Goal: Communication & Community: Answer question/provide support

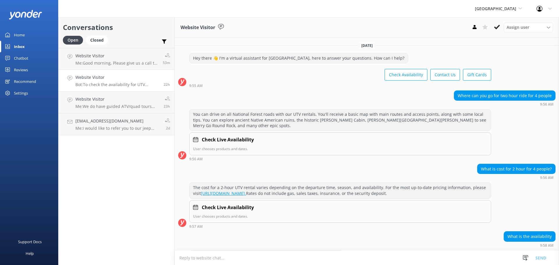
scroll to position [43, 0]
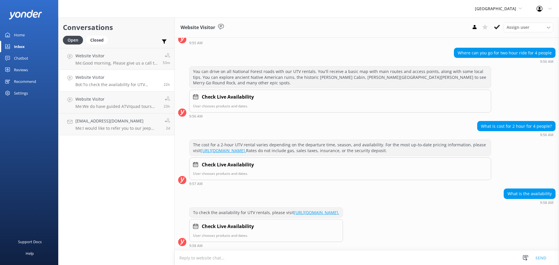
click at [277, 188] on div "The cost for a 2-hour UTV rental varies depending on the departure time, season…" at bounding box center [367, 164] width 384 height 49
click at [200, 256] on textarea at bounding box center [367, 258] width 384 height 14
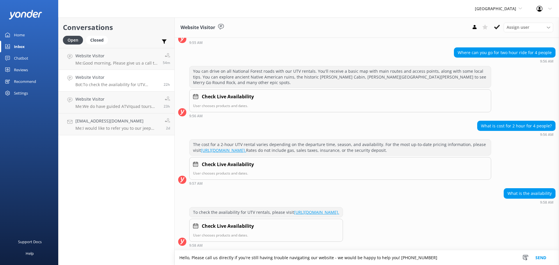
type textarea "Hello, Please call us directly if you're still having trouble navigating our we…"
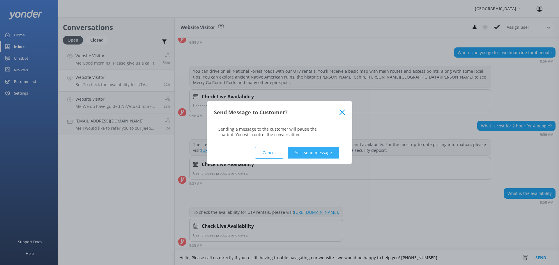
click at [309, 153] on button "Yes, send message" at bounding box center [314, 153] width 52 height 12
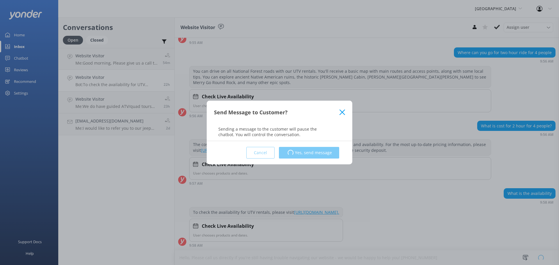
click at [134, 183] on div "Conversations Open Closed Important Assigned to me Unassigned Website Visitor M…" at bounding box center [116, 141] width 116 height 248
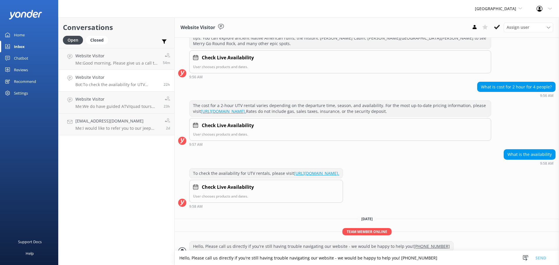
scroll to position [91, 0]
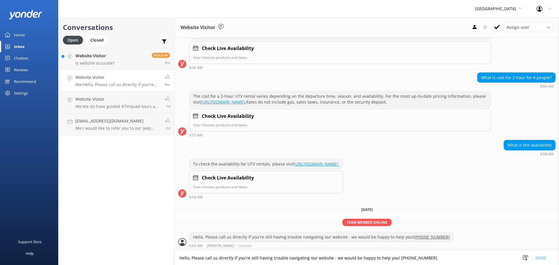
click at [247, 261] on textarea "Hello, Please call us directly if you're still having trouble navigating our we…" at bounding box center [367, 258] width 384 height 14
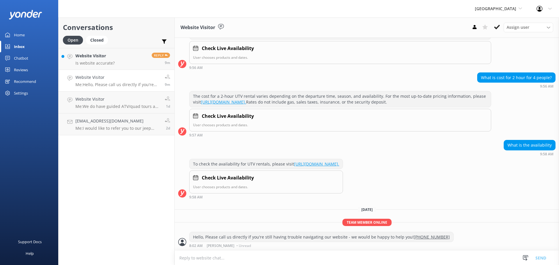
type textarea "O"
click at [130, 58] on link "Website Visitor Is website accurate? Reply 9m" at bounding box center [117, 59] width 116 height 22
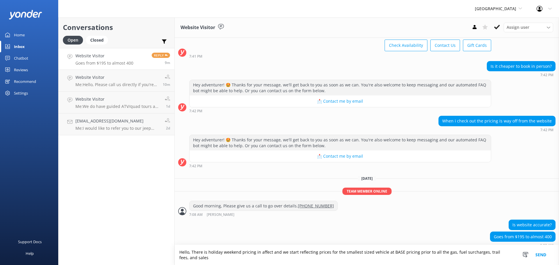
scroll to position [35, 0]
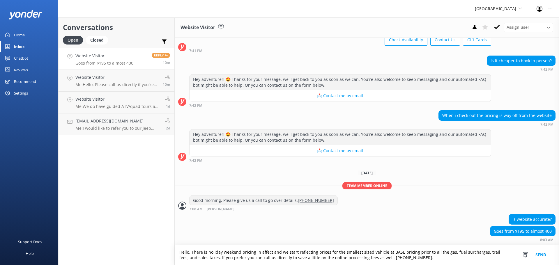
type textarea "Hello, There is holiday weekend pricing in affect and we start reflecting price…"
click at [541, 255] on button "Send" at bounding box center [541, 255] width 22 height 20
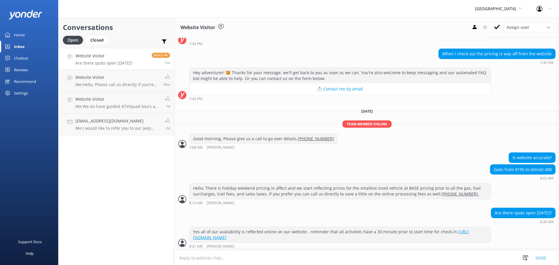
scroll to position [98, 0]
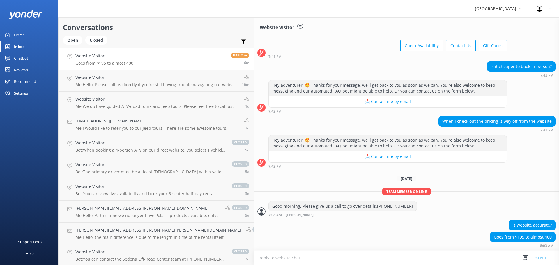
scroll to position [54, 0]
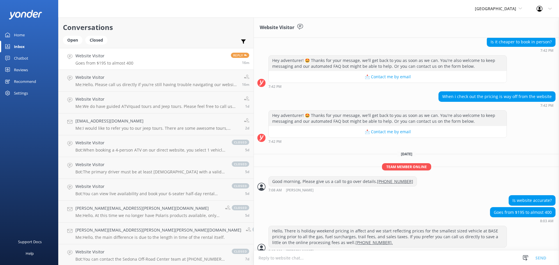
drag, startPoint x: 240, startPoint y: 8, endPoint x: 247, endPoint y: 4, distance: 7.9
click at [244, 6] on div "Sedona Off-Road Center Arizona Safari Jeep Tours Sedona Off-Road Center Arizona…" at bounding box center [279, 8] width 559 height 17
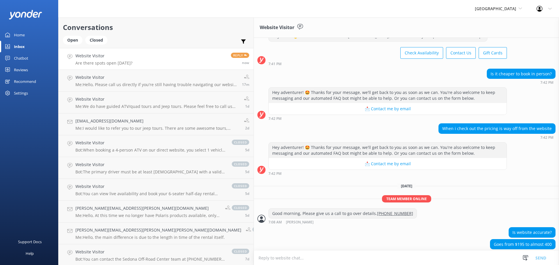
scroll to position [73, 0]
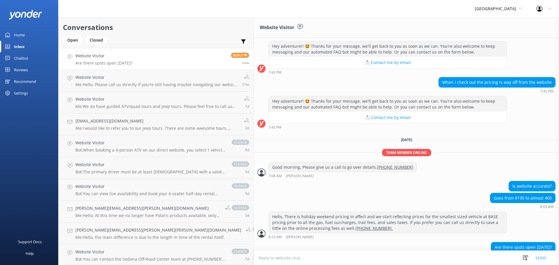
click at [151, 25] on h2 "Conversations" at bounding box center [156, 27] width 186 height 11
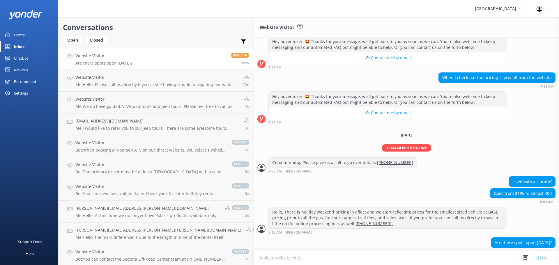
click at [254, 260] on textarea at bounding box center [406, 258] width 305 height 14
type textarea "y"
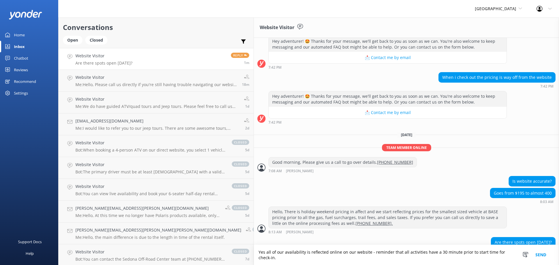
click at [440, 258] on textarea "Yes all of our availability is reflected online on our website - reminder that …" at bounding box center [406, 255] width 305 height 20
paste textarea "[URL][DOMAIN_NAME]"
type textarea "Yes all of our availability is reflected online on our website - reminder that …"
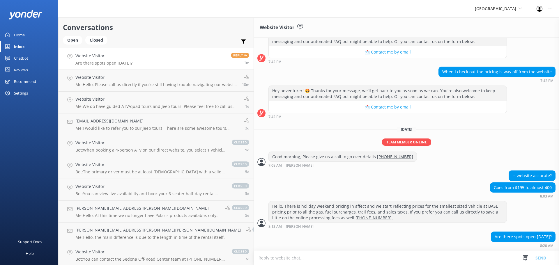
scroll to position [98, 0]
